Goal: Information Seeking & Learning: Understand process/instructions

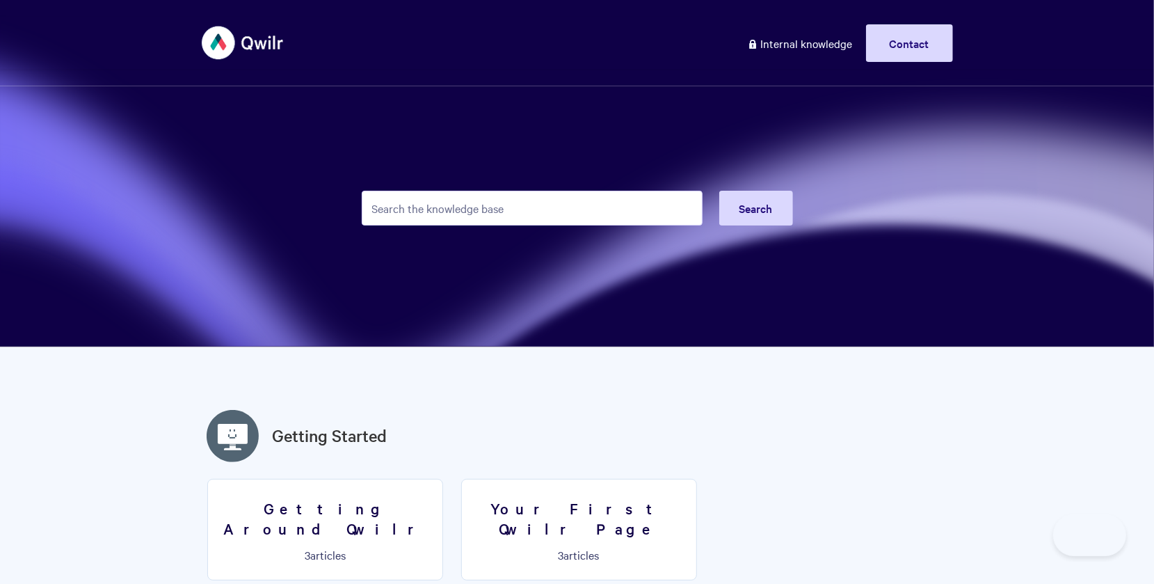
click at [458, 208] on input "Search the knowledge base" at bounding box center [532, 208] width 341 height 35
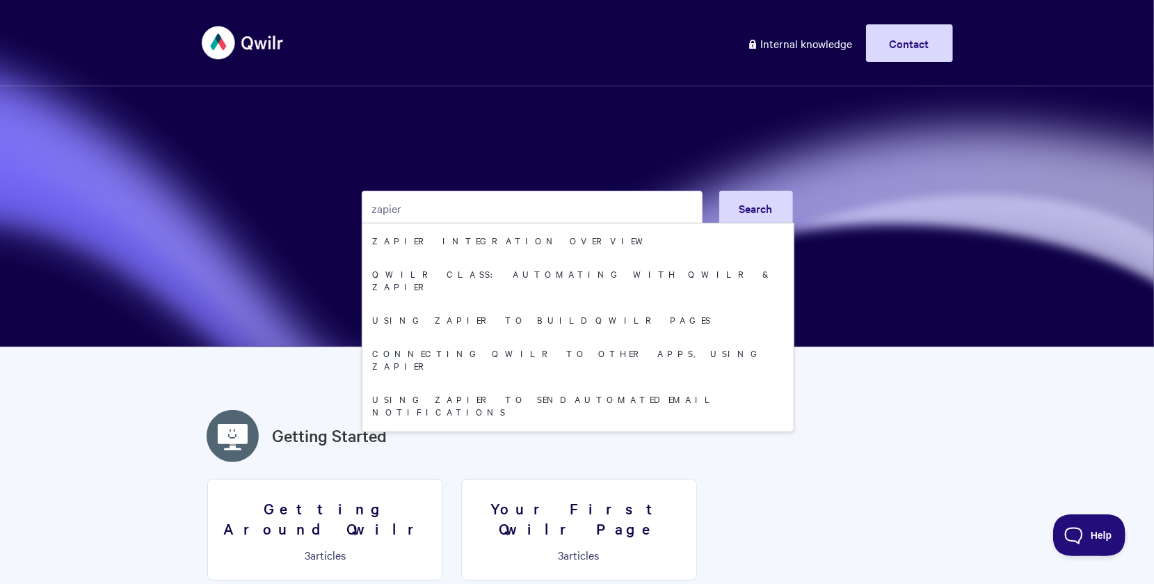
type input "zapier"
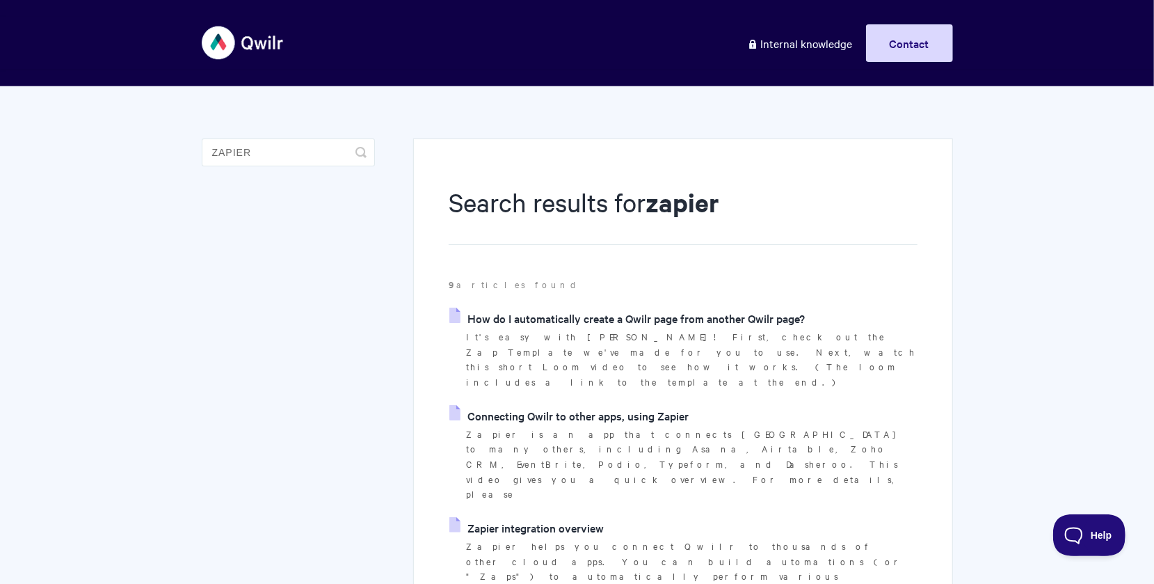
scroll to position [1, 0]
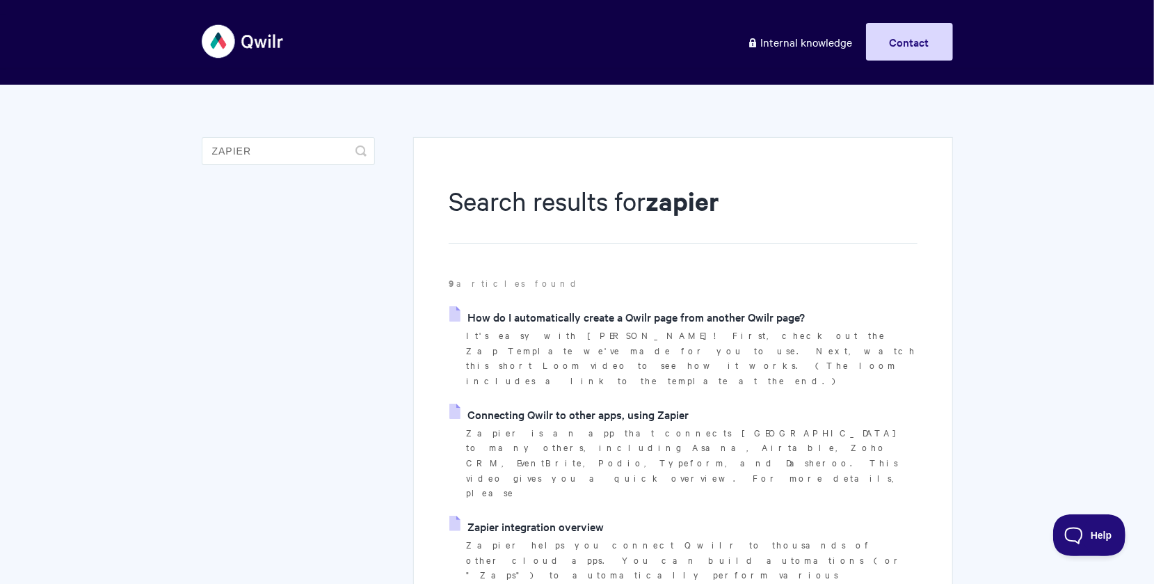
click at [639, 317] on link "How do I automatically create a Qwilr page from another Qwilr page?" at bounding box center [626, 316] width 355 height 21
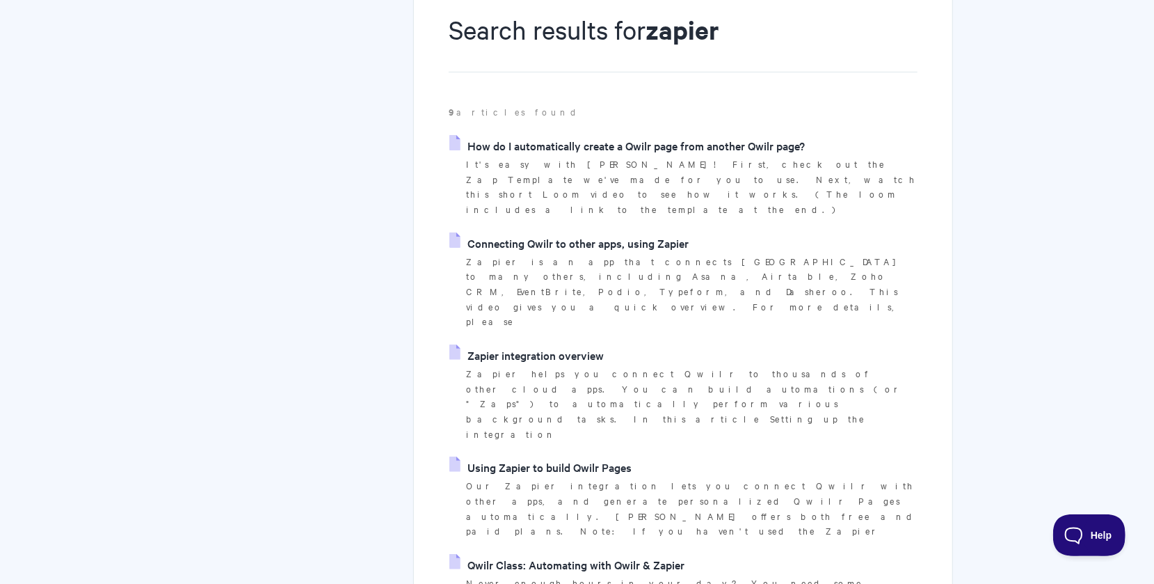
scroll to position [242, 0]
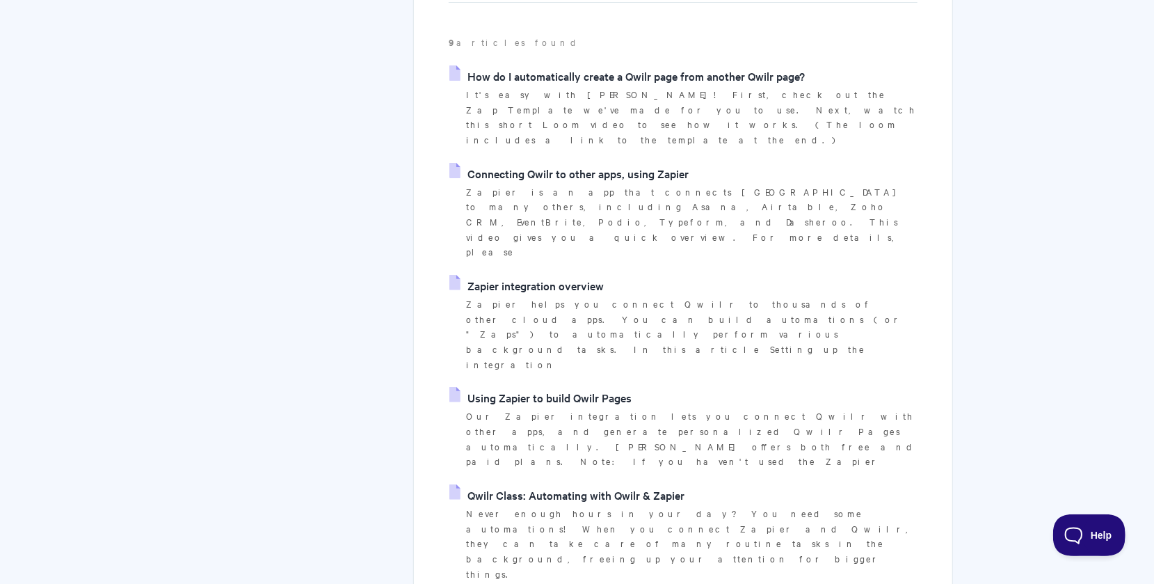
click at [568, 484] on link "Qwilr Class: Automating with Qwilr & Zapier" at bounding box center [566, 494] width 235 height 21
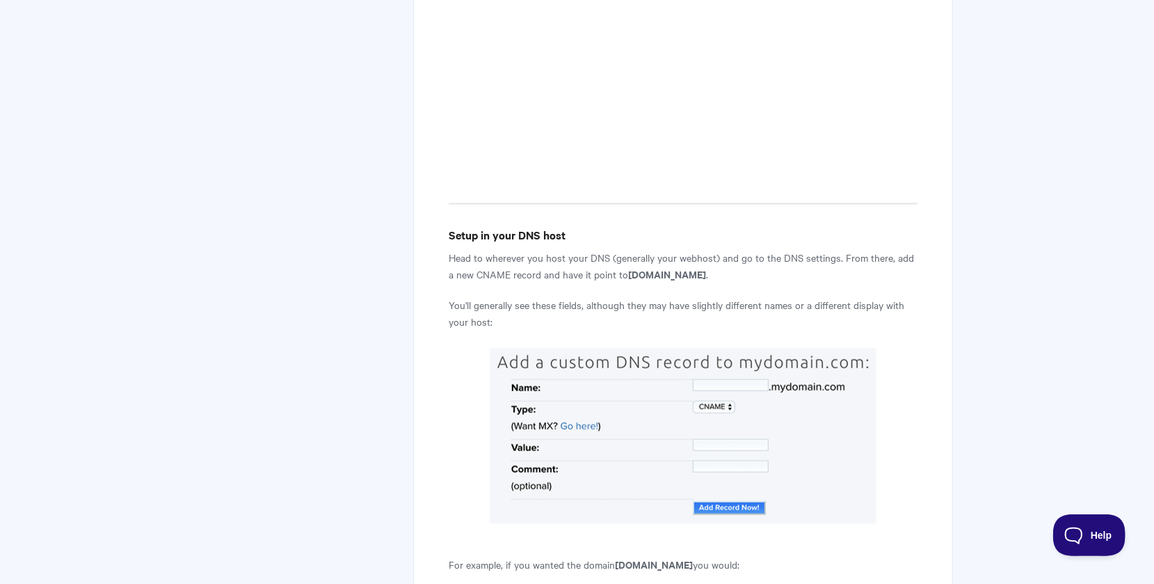
scroll to position [863, 0]
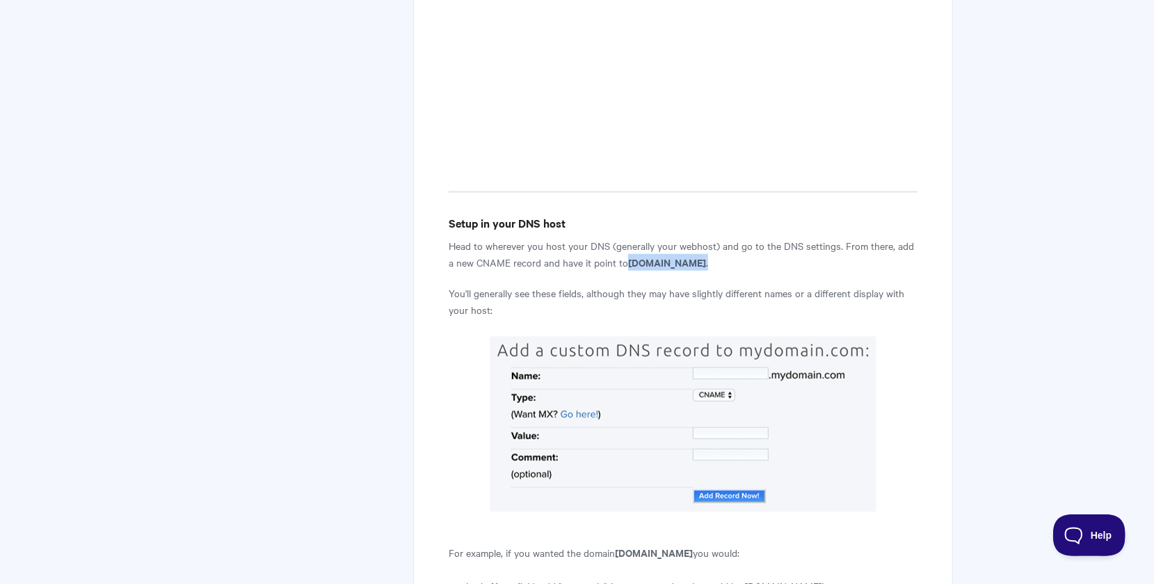
drag, startPoint x: 622, startPoint y: 177, endPoint x: 745, endPoint y: 178, distance: 123.1
click at [745, 237] on p "Head to wherever you host your DNS (generally your webhost) and go to the DNS s…" at bounding box center [683, 253] width 468 height 33
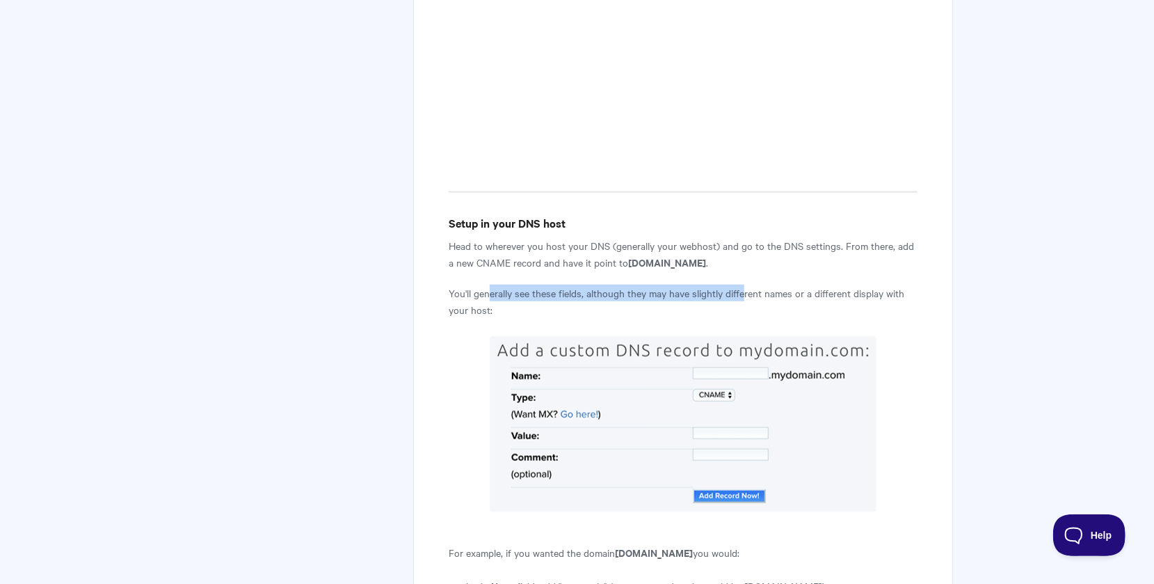
drag, startPoint x: 491, startPoint y: 213, endPoint x: 746, endPoint y: 214, distance: 254.6
click at [746, 284] on p "You'll generally see these fields, although they may have slightly different na…" at bounding box center [683, 300] width 468 height 33
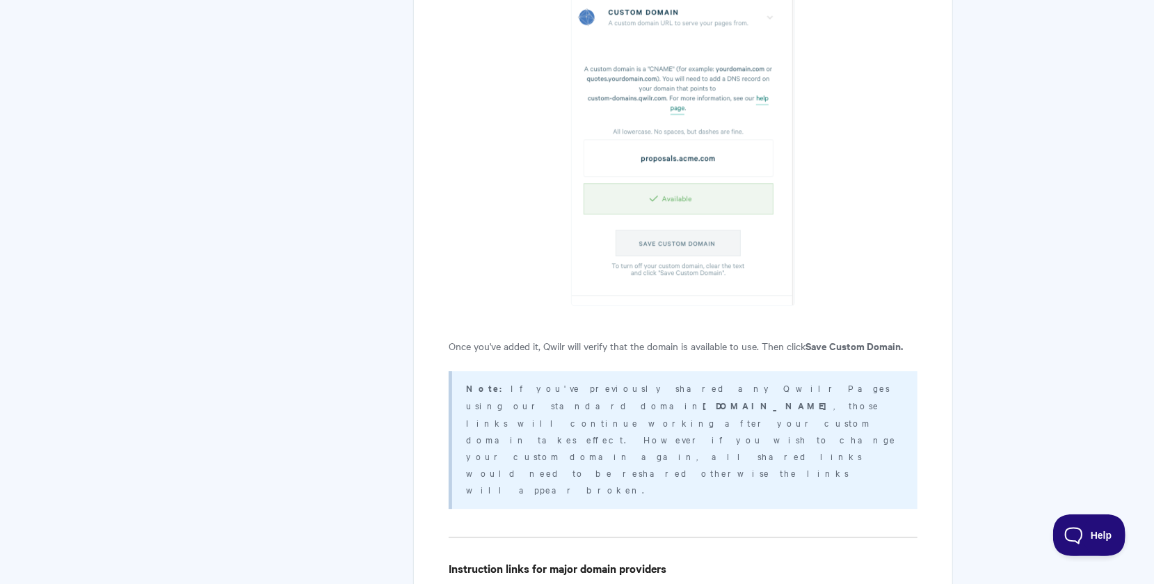
scroll to position [2493, 0]
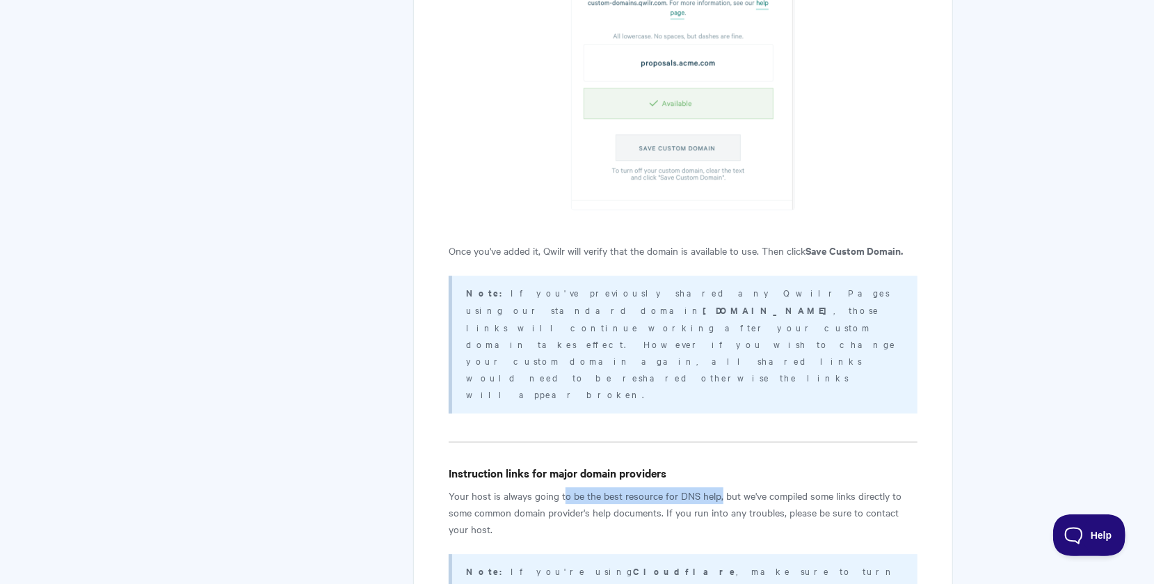
drag, startPoint x: 565, startPoint y: 305, endPoint x: 719, endPoint y: 305, distance: 153.7
click at [719, 487] on p "Your host is always going to be the best resource for DNS help, but we've compi…" at bounding box center [683, 512] width 468 height 50
click at [735, 487] on p "Your host is always going to be the best resource for DNS help, but we've compi…" at bounding box center [683, 512] width 468 height 50
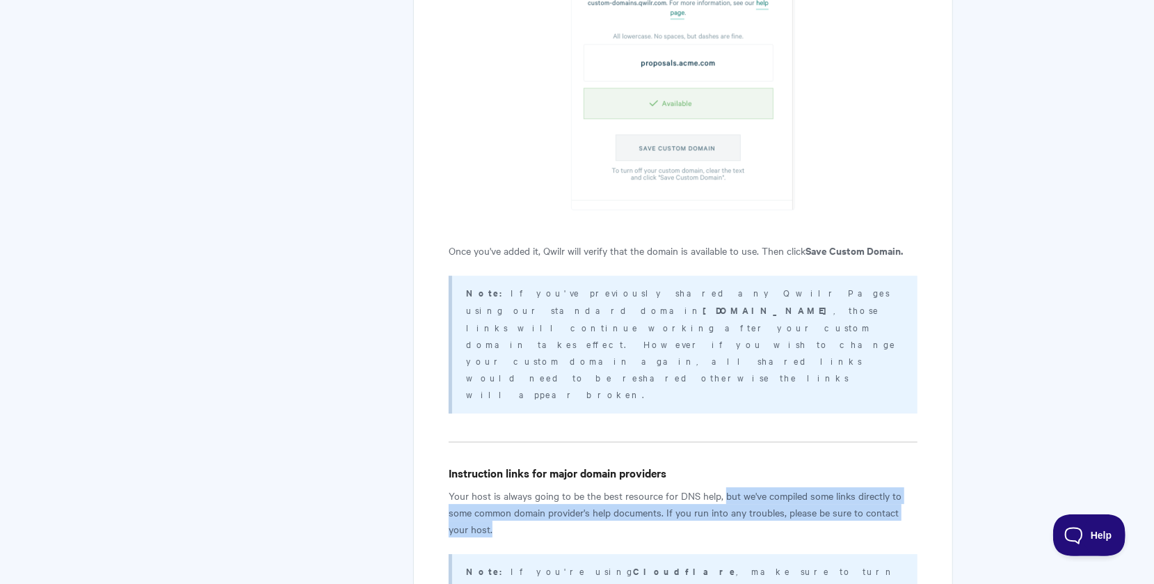
drag, startPoint x: 723, startPoint y: 304, endPoint x: 906, endPoint y: 331, distance: 184.9
click at [906, 487] on p "Your host is always going to be the best resource for DNS help, but we've compi…" at bounding box center [683, 512] width 468 height 50
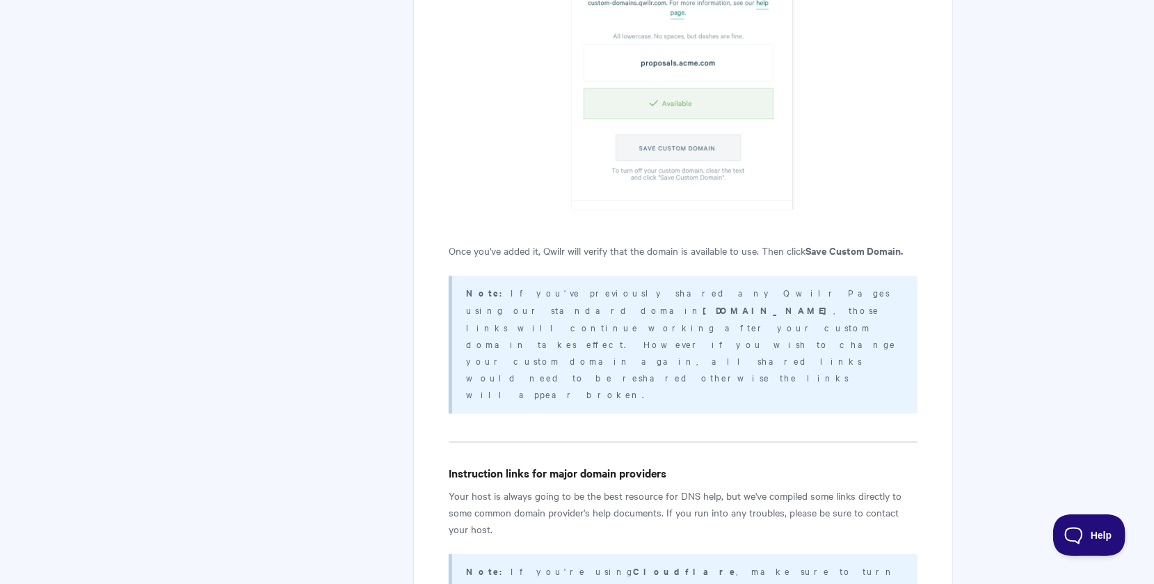
click at [543, 487] on p "Your host is always going to be the best resource for DNS help, but we've compi…" at bounding box center [683, 512] width 468 height 50
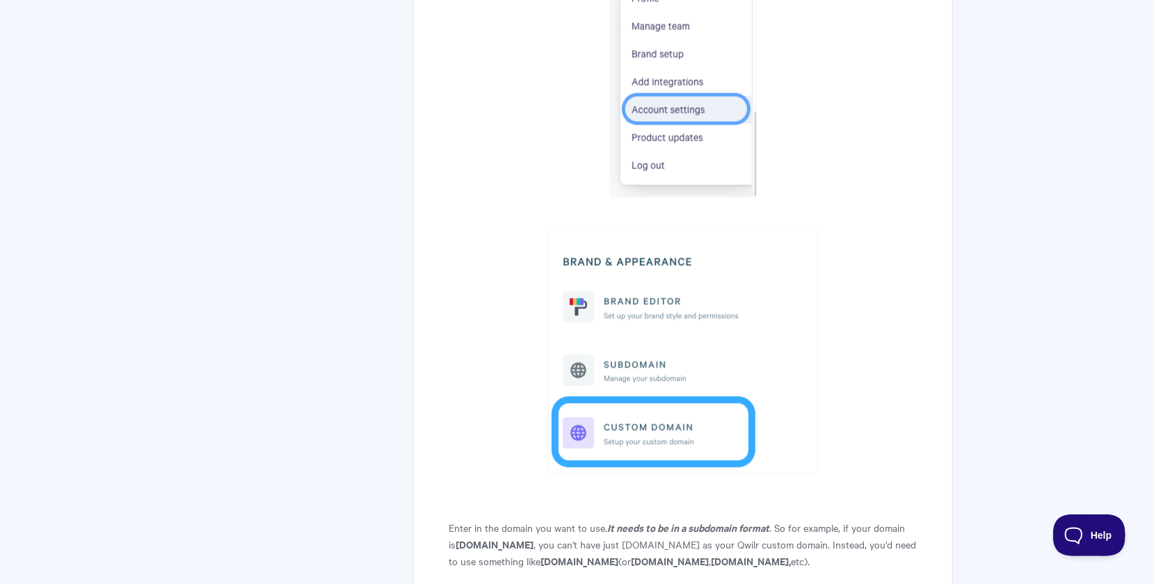
scroll to position [1806, 0]
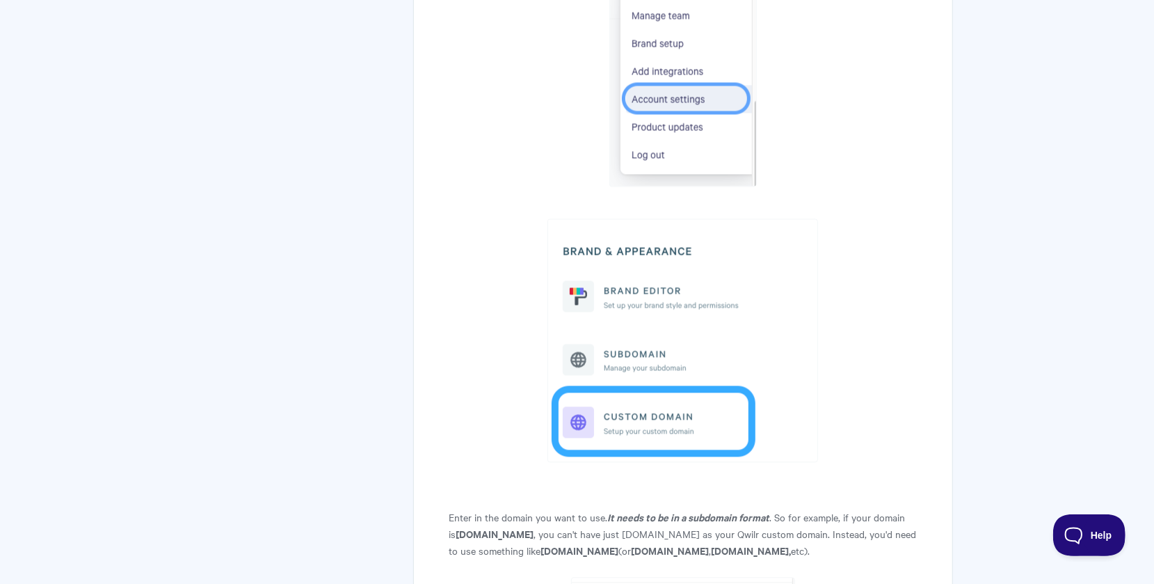
click at [450, 508] on p "Enter in the domain you want to use. It needs to be in a subdomain format . So …" at bounding box center [683, 533] width 468 height 50
drag, startPoint x: 605, startPoint y: 396, endPoint x: 780, endPoint y: 397, distance: 175.3
click at [780, 508] on p "Enter in the domain you want to use. It needs to be in a subdomain format . So …" at bounding box center [683, 533] width 468 height 50
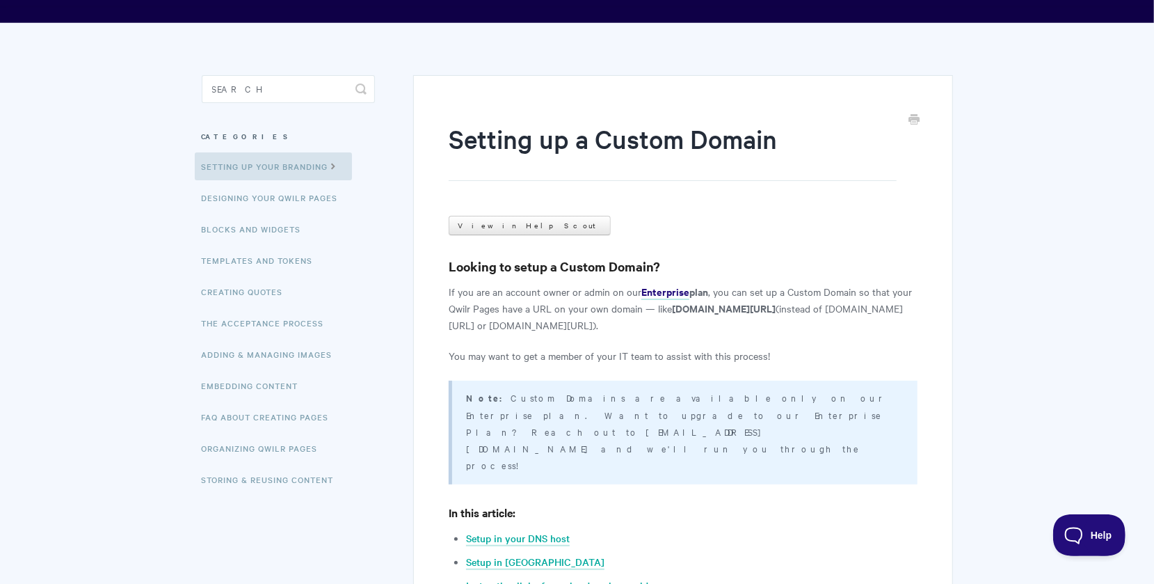
scroll to position [0, 0]
